Goal: Transaction & Acquisition: Purchase product/service

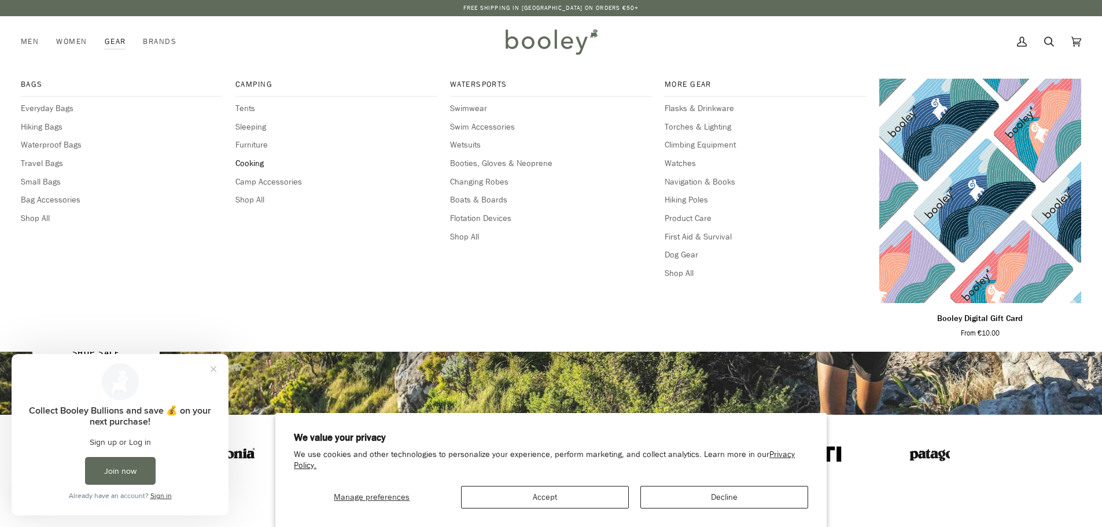
click at [257, 165] on span "Cooking" at bounding box center [337, 163] width 202 height 13
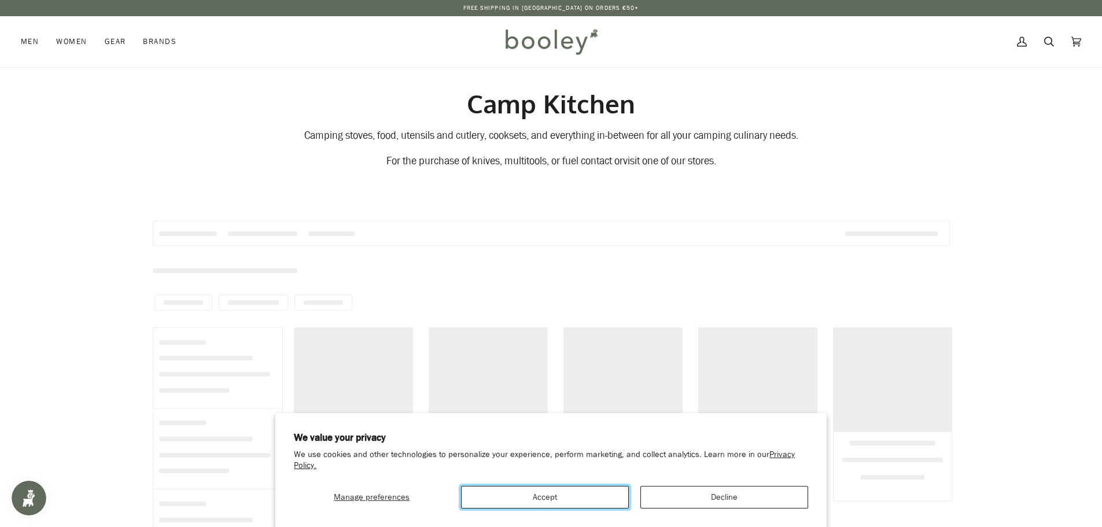
click at [609, 500] on button "Accept" at bounding box center [545, 497] width 168 height 23
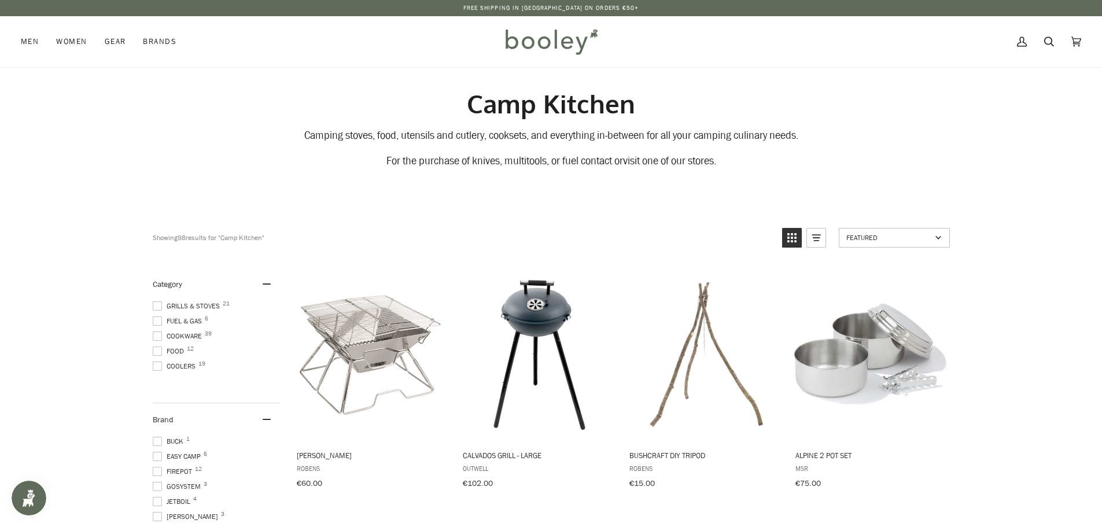
scroll to position [58, 0]
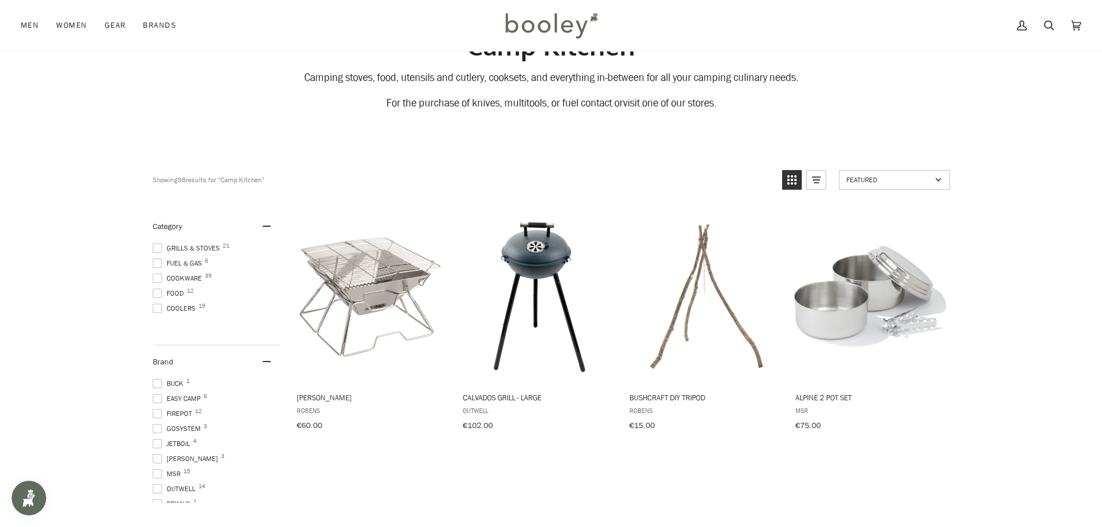
click at [161, 292] on span at bounding box center [157, 293] width 9 height 9
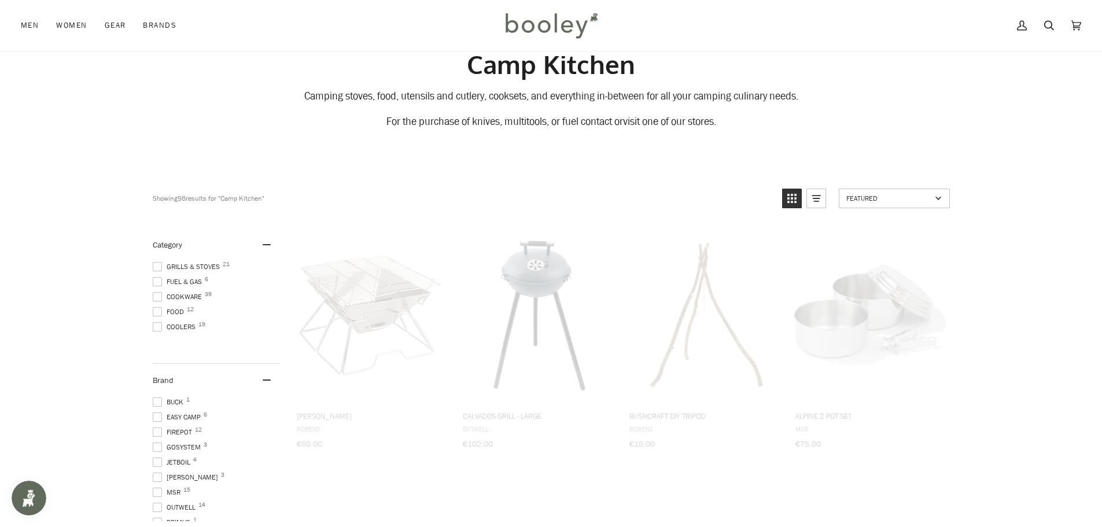
scroll to position [21, 0]
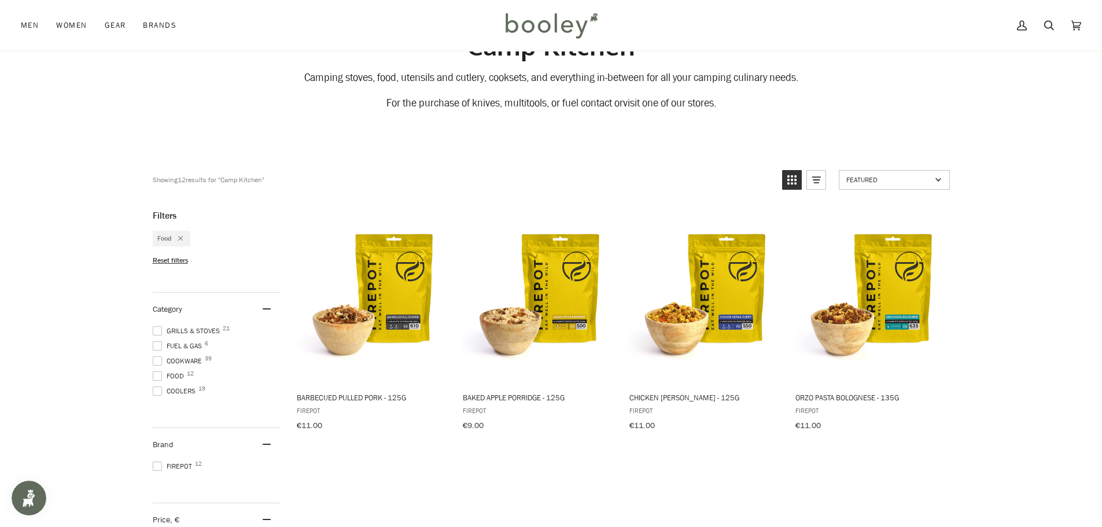
scroll to position [289, 0]
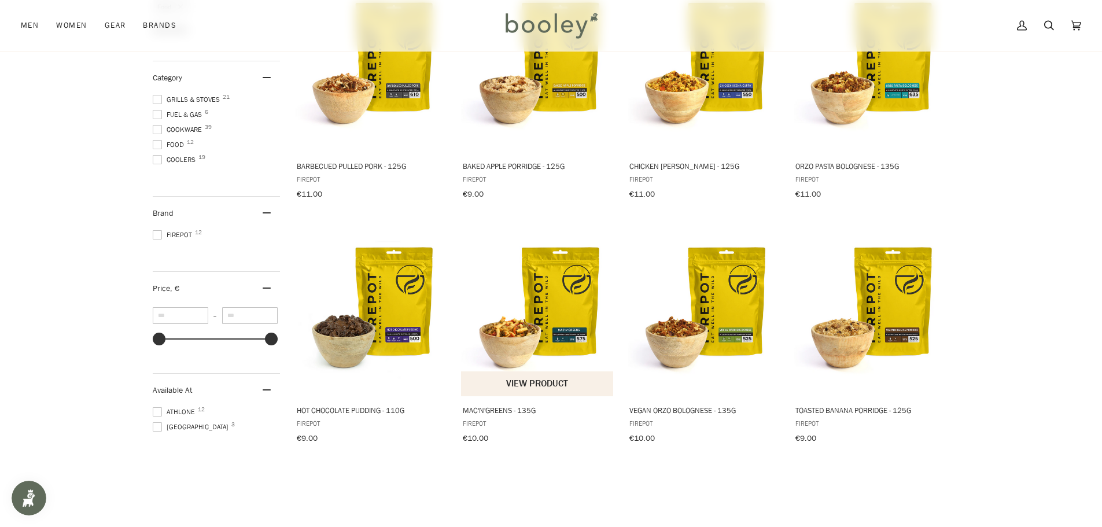
click at [533, 340] on img "Mac'N'Greens - 135g" at bounding box center [537, 309] width 153 height 153
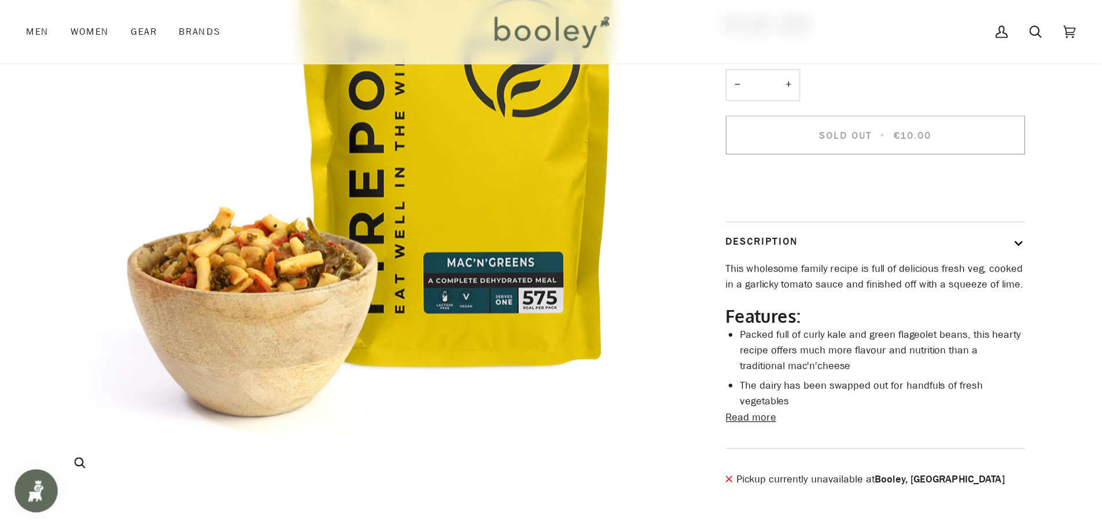
scroll to position [187, 0]
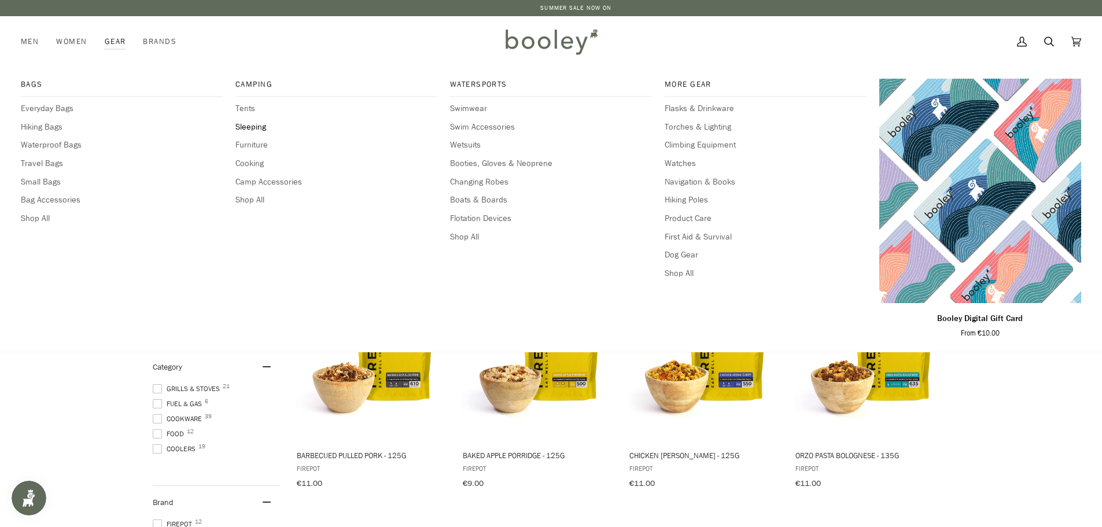
click at [247, 128] on span "Sleeping" at bounding box center [337, 127] width 202 height 13
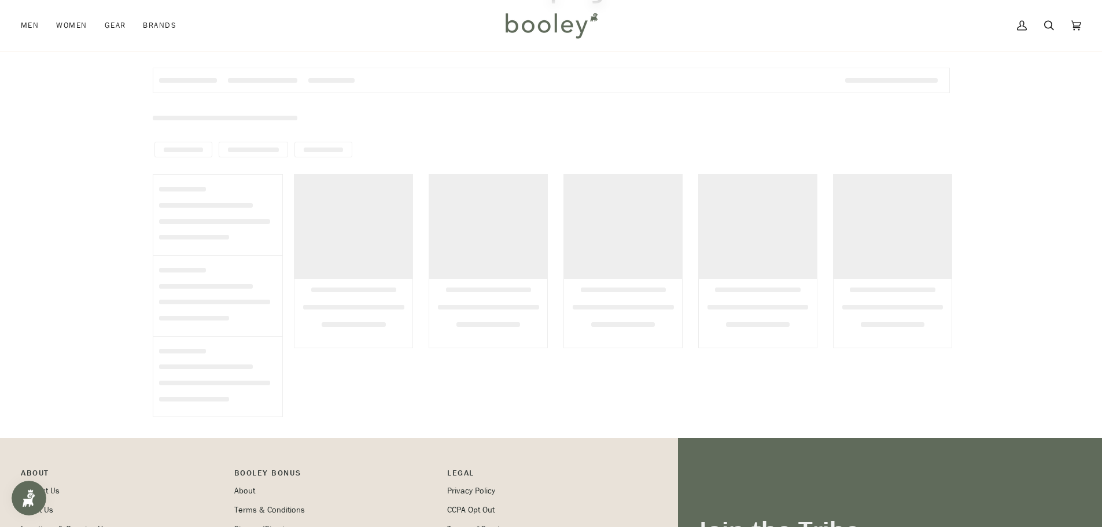
scroll to position [174, 0]
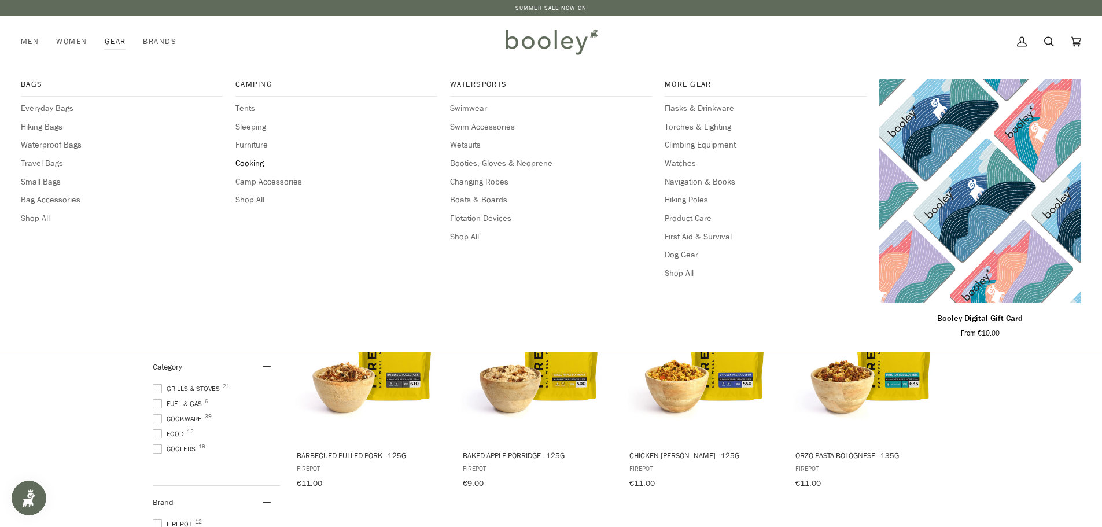
click at [256, 164] on span "Cooking" at bounding box center [337, 163] width 202 height 13
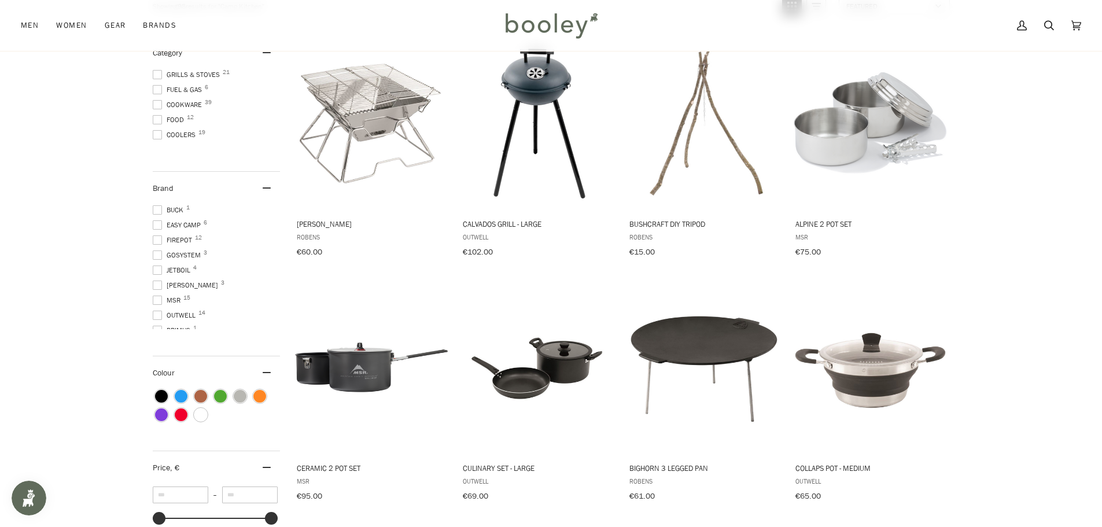
scroll to position [174, 0]
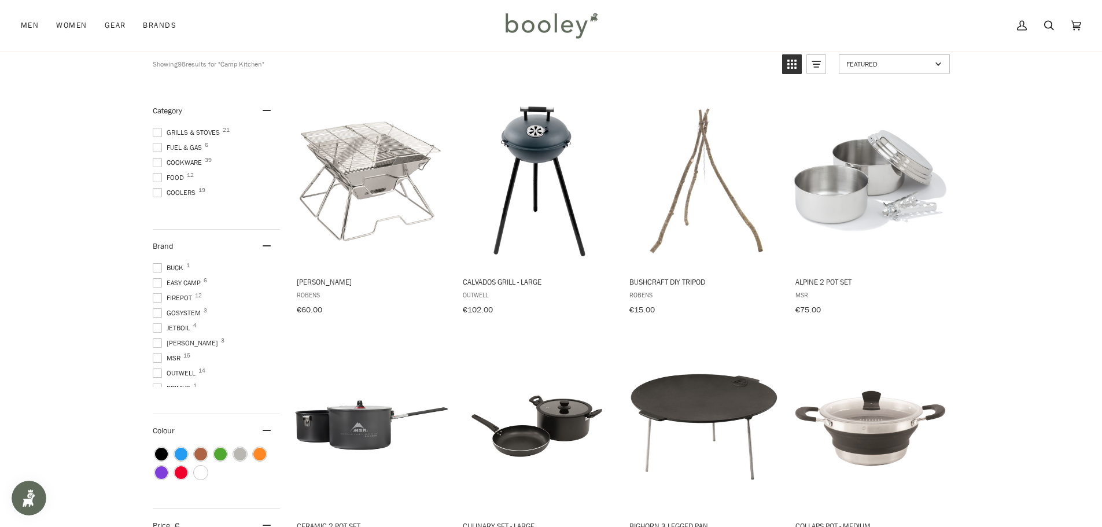
click at [175, 144] on span "Fuel & Gas 6" at bounding box center [179, 147] width 53 height 10
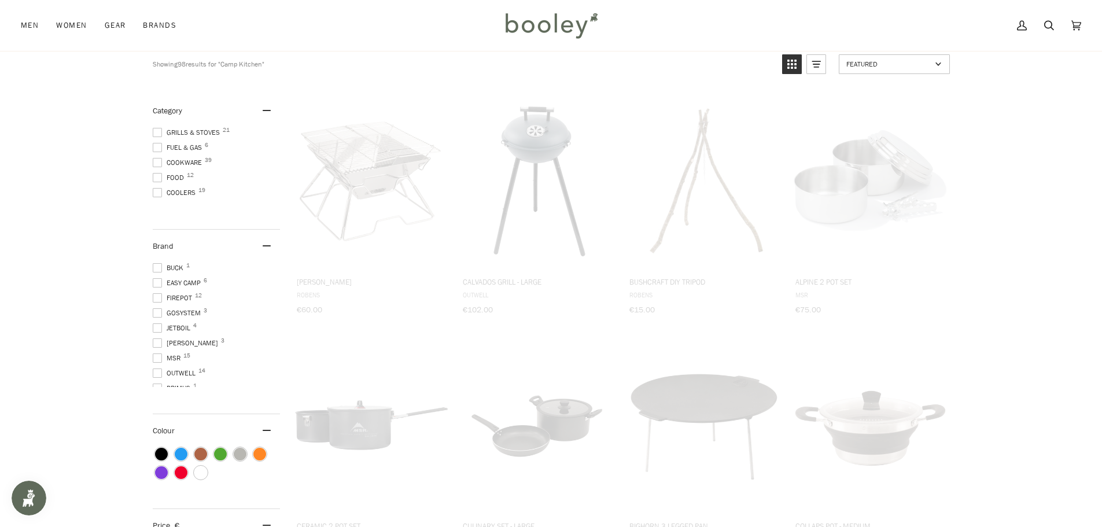
scroll to position [55, 0]
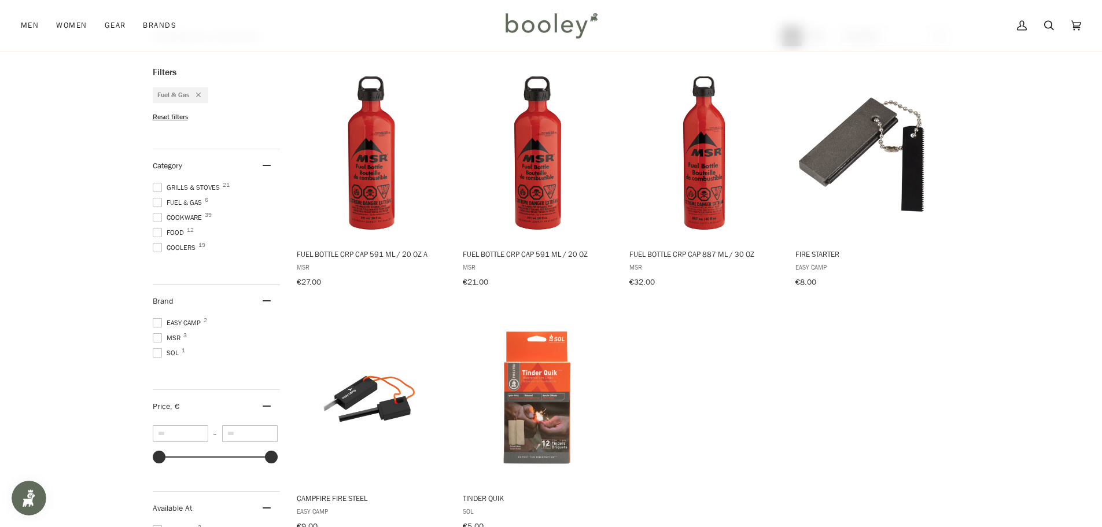
scroll to position [144, 0]
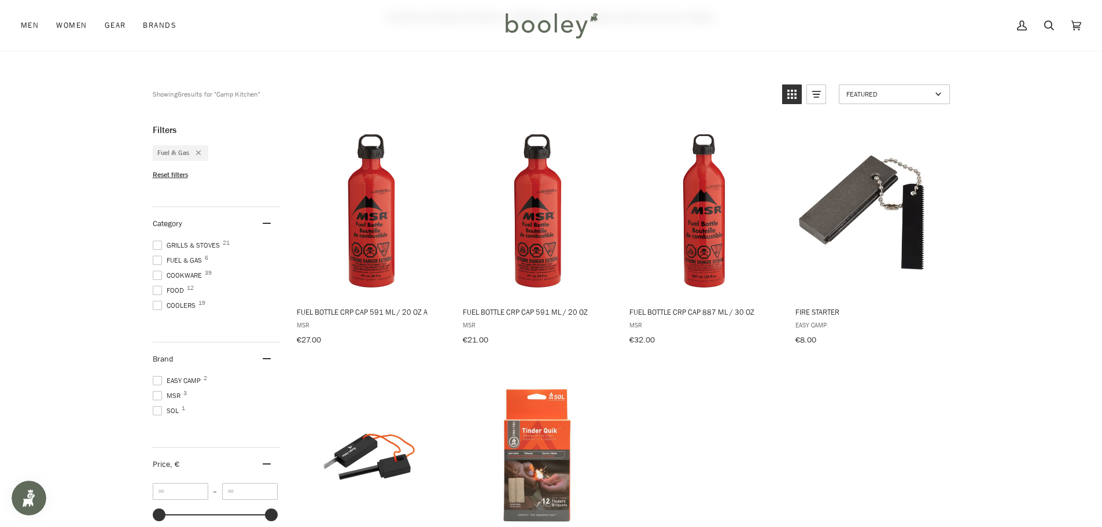
click at [169, 289] on span "Food 12" at bounding box center [170, 290] width 35 height 10
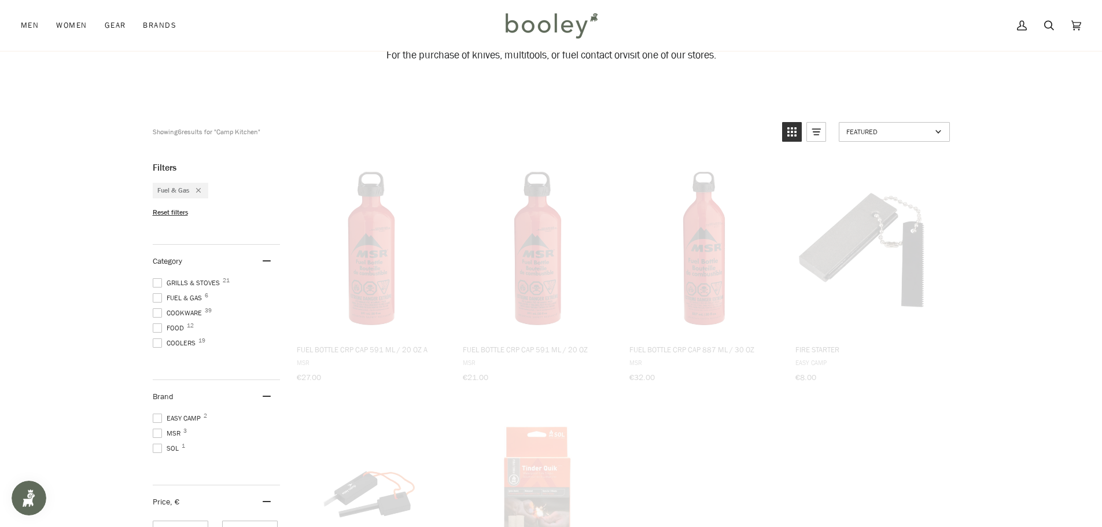
scroll to position [43, 0]
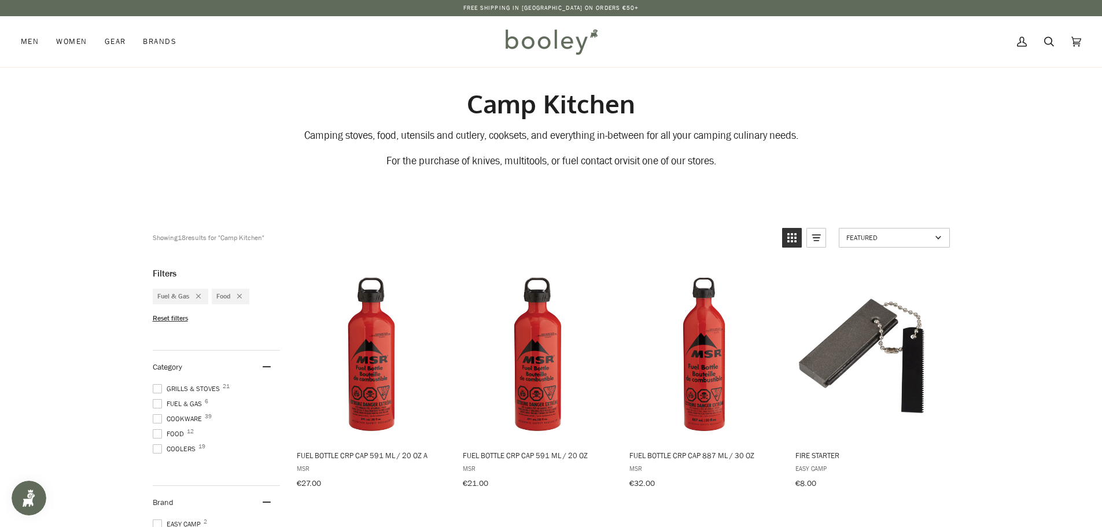
click at [158, 402] on span at bounding box center [157, 403] width 9 height 9
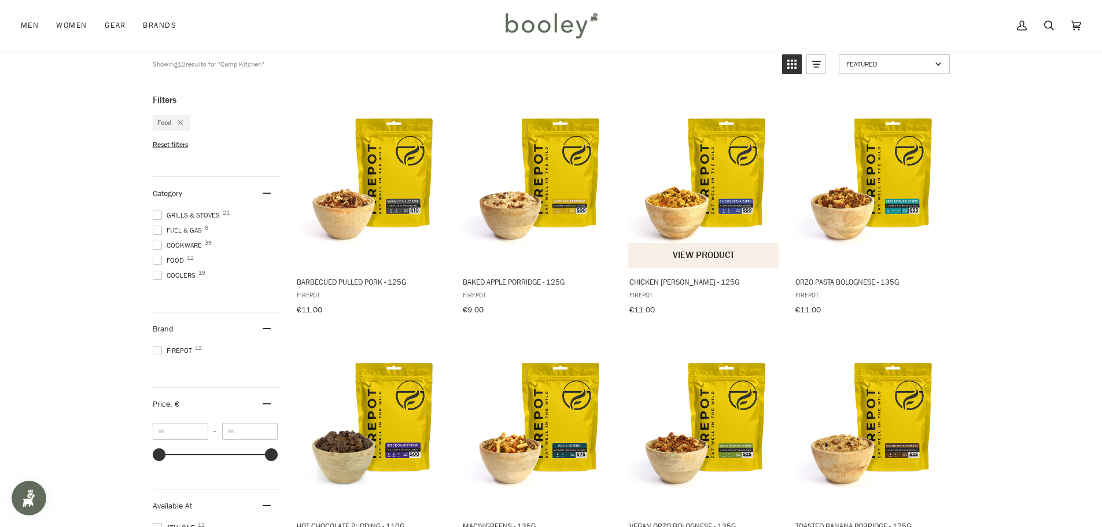
scroll to position [405, 0]
